Goal: Go to known website: Access a specific website the user already knows

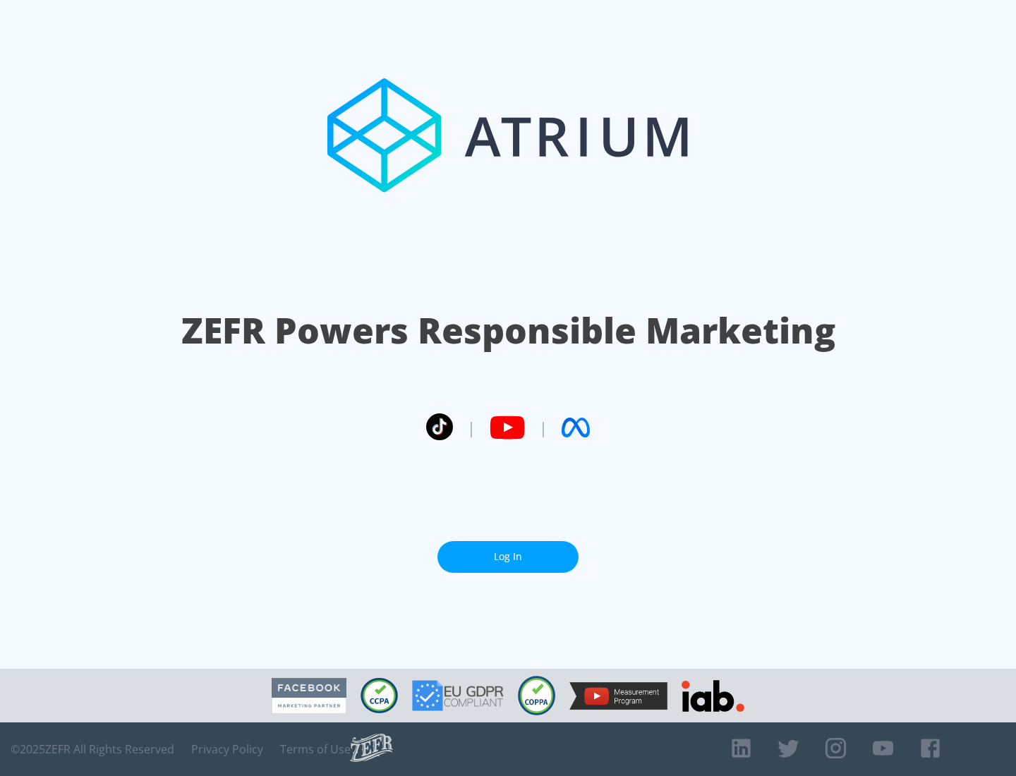
click at [508, 551] on link "Log In" at bounding box center [507, 557] width 141 height 32
